Goal: Task Accomplishment & Management: Complete application form

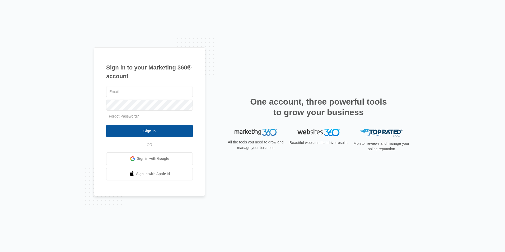
type input "[EMAIL_ADDRESS][DOMAIN_NAME]"
click at [125, 128] on input "Sign In" at bounding box center [149, 131] width 87 height 13
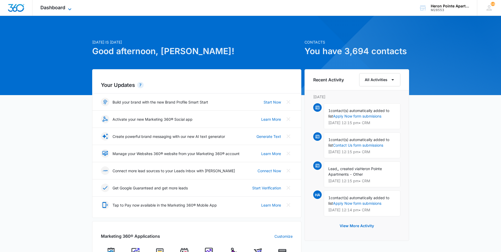
click at [54, 8] on span "Dashboard" at bounding box center [52, 8] width 25 height 6
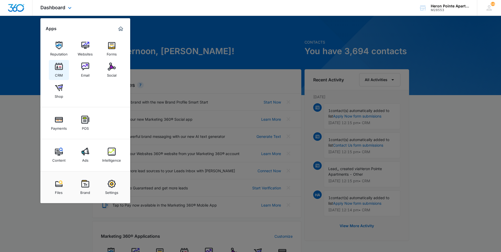
click at [57, 72] on div "CRM" at bounding box center [59, 73] width 8 height 7
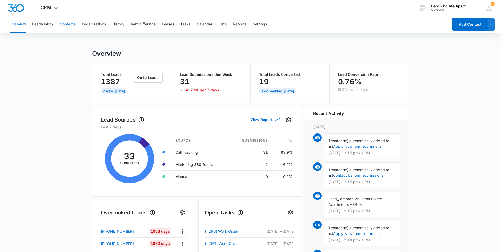
click at [70, 23] on button "Contacts" at bounding box center [68, 24] width 16 height 17
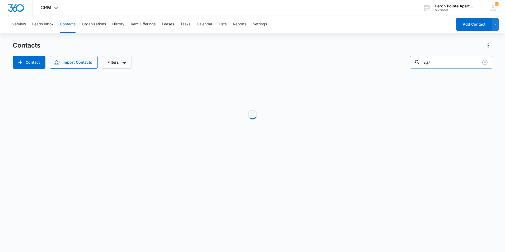
click at [444, 62] on input "2g7" at bounding box center [451, 62] width 82 height 13
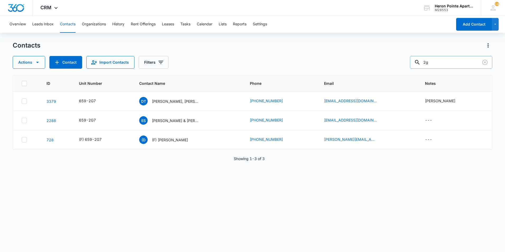
type input "2"
type input "q7"
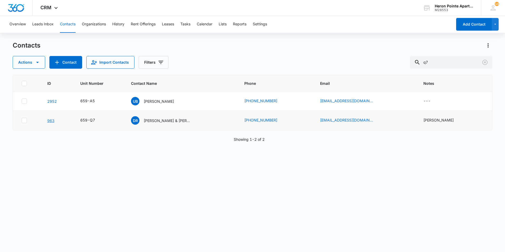
click at [50, 121] on link "963" at bounding box center [50, 120] width 7 height 4
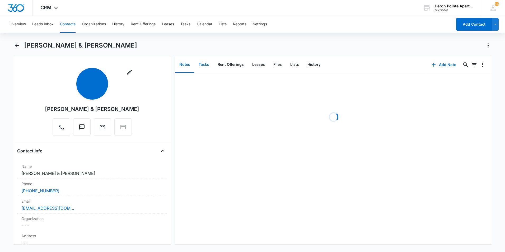
click at [205, 66] on button "Tasks" at bounding box center [203, 64] width 19 height 16
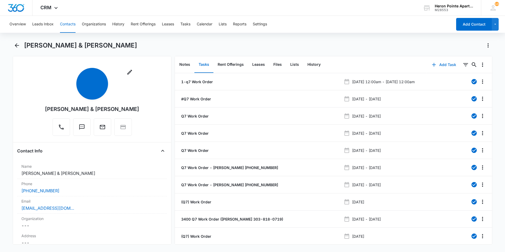
click at [434, 66] on button "Add Task" at bounding box center [443, 64] width 35 height 13
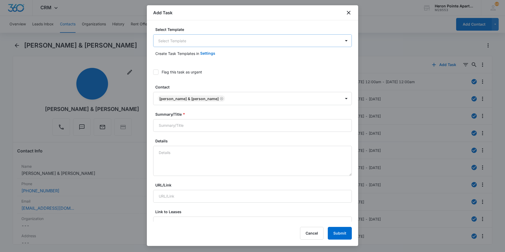
click at [198, 40] on body "CRM Apps Reputation Websites Forms CRM Email Social Shop Payments POS Content A…" at bounding box center [252, 126] width 505 height 252
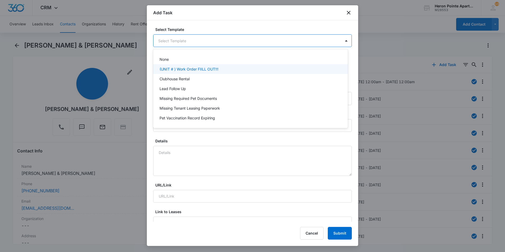
click at [195, 66] on div "(UNIT # ) Work Order FIILL OUT!!!" at bounding box center [250, 69] width 195 height 10
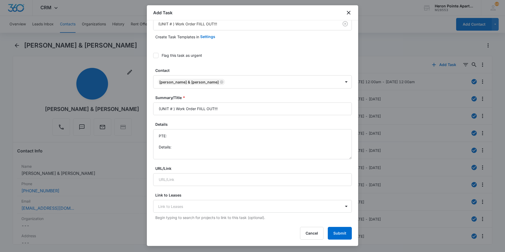
scroll to position [26, 0]
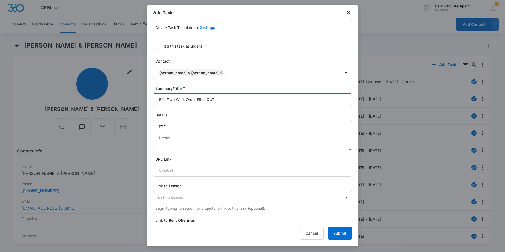
click at [172, 100] on input "(UNIT # ) Work Order FIILL OUT!!!" at bounding box center [252, 99] width 198 height 13
type input "(Q7 ) Work Order FIILL OUT!!!"
click at [197, 129] on textarea "PTE: Details:" at bounding box center [252, 135] width 198 height 30
click at [195, 141] on textarea "PTE: [PHONE_NUMBER] Details:" at bounding box center [252, 135] width 198 height 30
click at [198, 138] on textarea "PTE: [PHONE_NUMBER] Details:" at bounding box center [252, 135] width 198 height 30
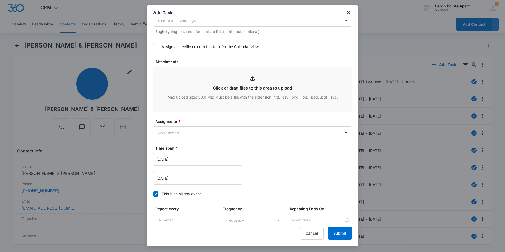
scroll to position [238, 0]
type textarea "PTE: [PHONE_NUMBER] Details: Sink is gurgling constantly."
click at [223, 134] on body "CRM Apps Reputation Websites Forms CRM Email Social Shop Payments POS Content A…" at bounding box center [252, 126] width 505 height 252
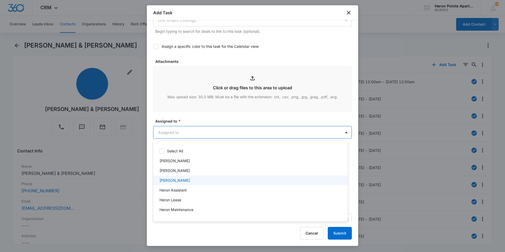
scroll to position [26, 0]
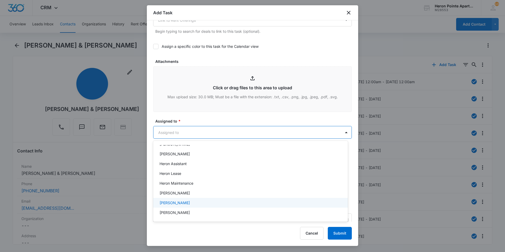
click at [210, 203] on div "[PERSON_NAME]" at bounding box center [249, 203] width 181 height 6
click at [342, 134] on div at bounding box center [252, 126] width 505 height 252
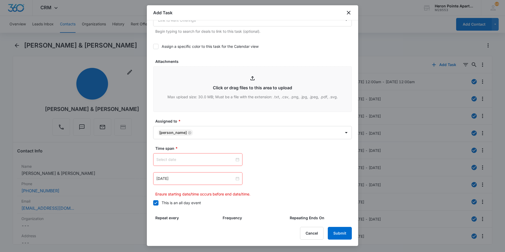
click at [235, 160] on div at bounding box center [197, 160] width 83 height 6
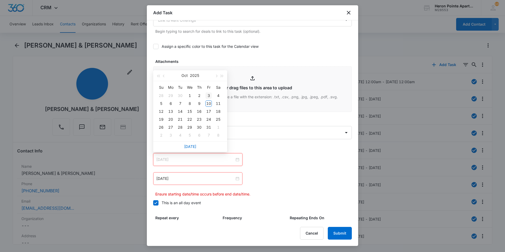
type input "[DATE]"
click at [217, 77] on button "button" at bounding box center [216, 75] width 6 height 11
type input "[DATE]"
click at [162, 75] on button "button" at bounding box center [164, 75] width 6 height 11
type input "[DATE]"
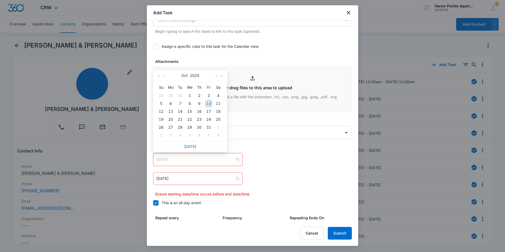
click at [207, 103] on div "10" at bounding box center [208, 103] width 6 height 6
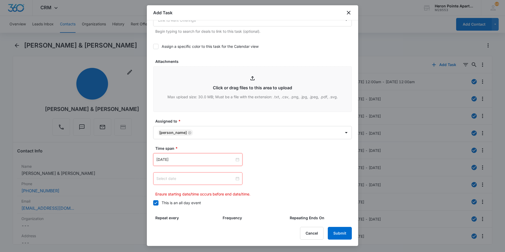
click at [233, 177] on div at bounding box center [197, 179] width 83 height 6
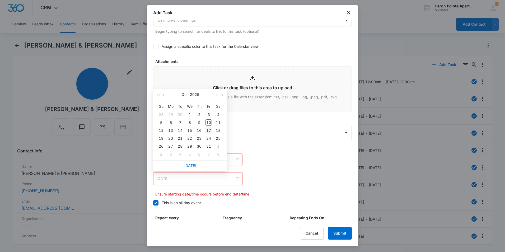
type input "[DATE]"
click at [207, 130] on div "17" at bounding box center [208, 130] width 6 height 6
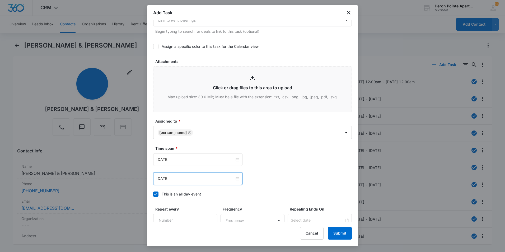
click at [257, 164] on div "[DATE] [DATE] Su Mo Tu We Th Fr Sa 28 29 30 1 2 3 4 5 6 7 8 9 10 11 12 13 14 15…" at bounding box center [252, 159] width 198 height 13
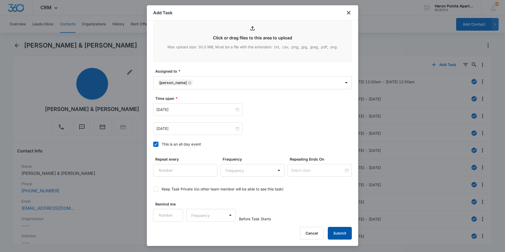
click at [342, 232] on button "Submit" at bounding box center [340, 233] width 24 height 13
